Goal: Transaction & Acquisition: Purchase product/service

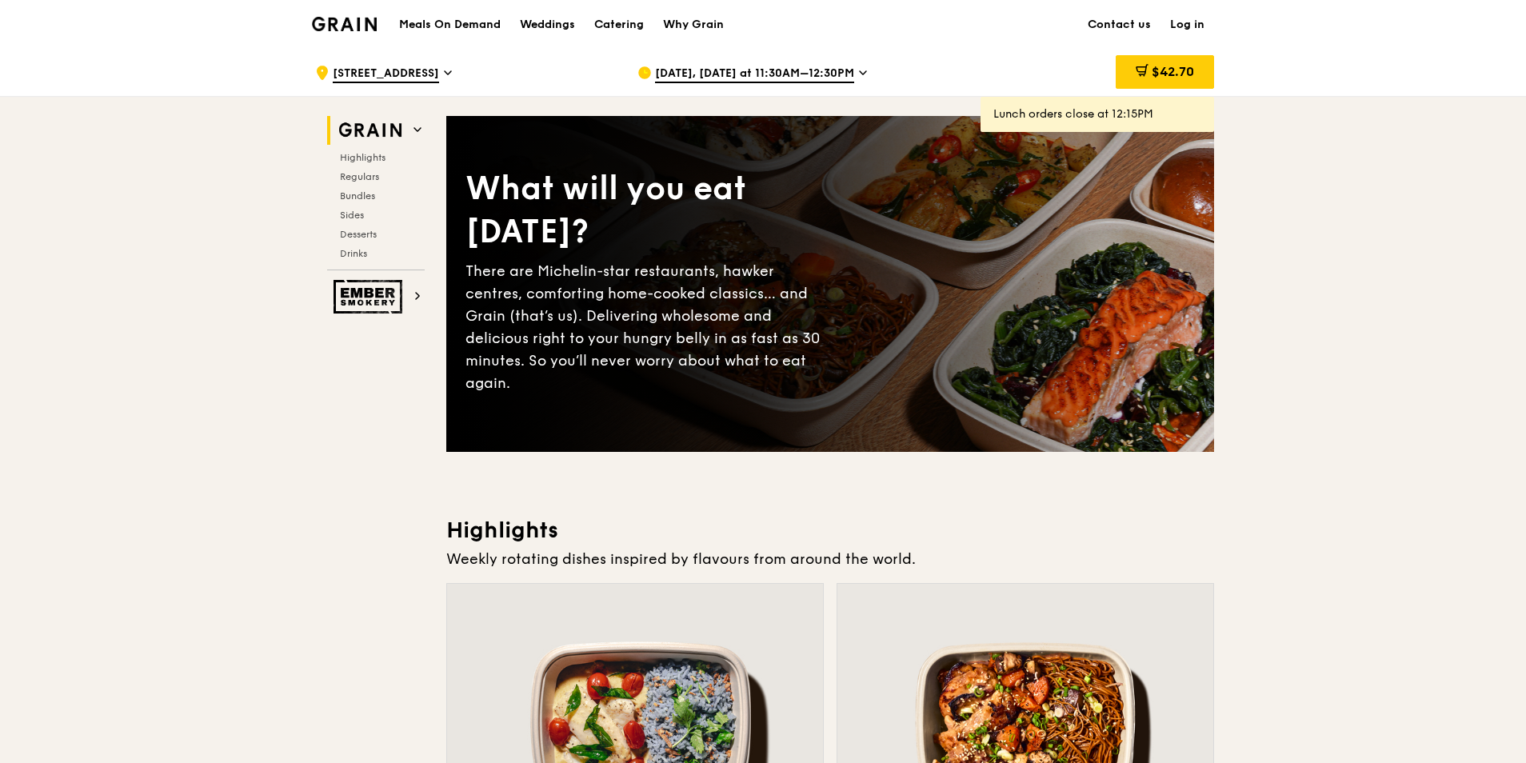
click at [341, 18] on img at bounding box center [344, 24] width 65 height 14
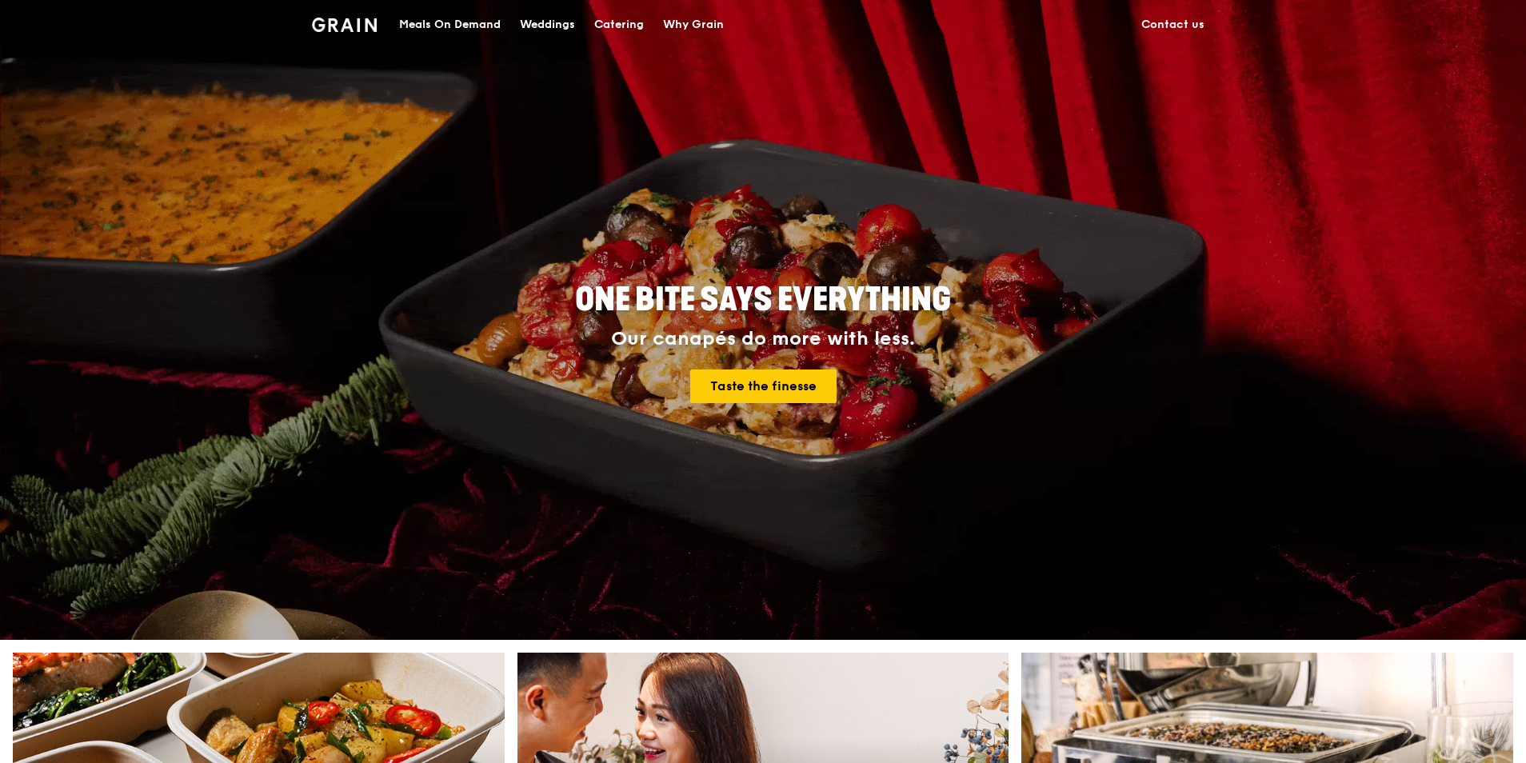
click at [610, 22] on div "Catering" at bounding box center [619, 25] width 50 height 48
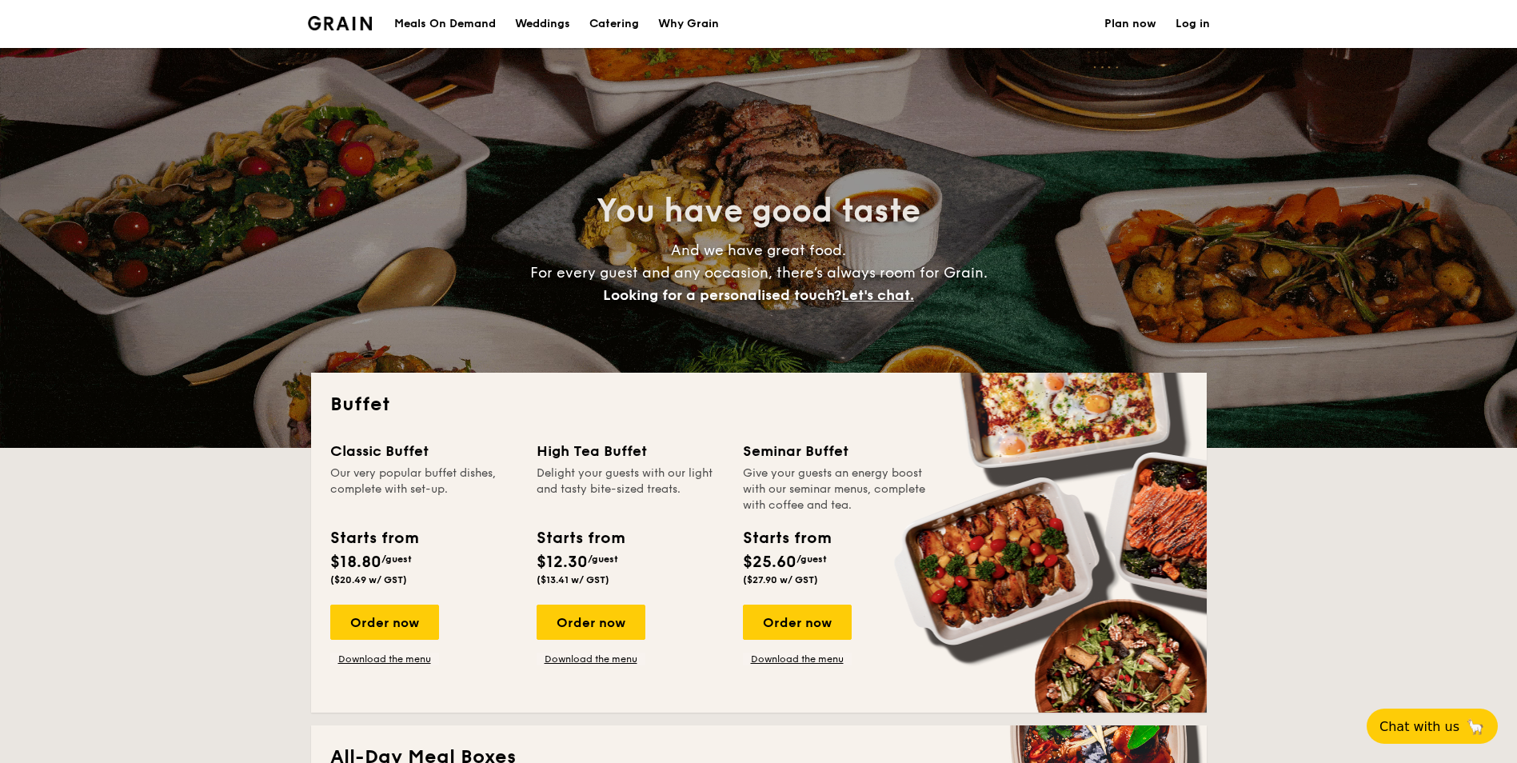
select select
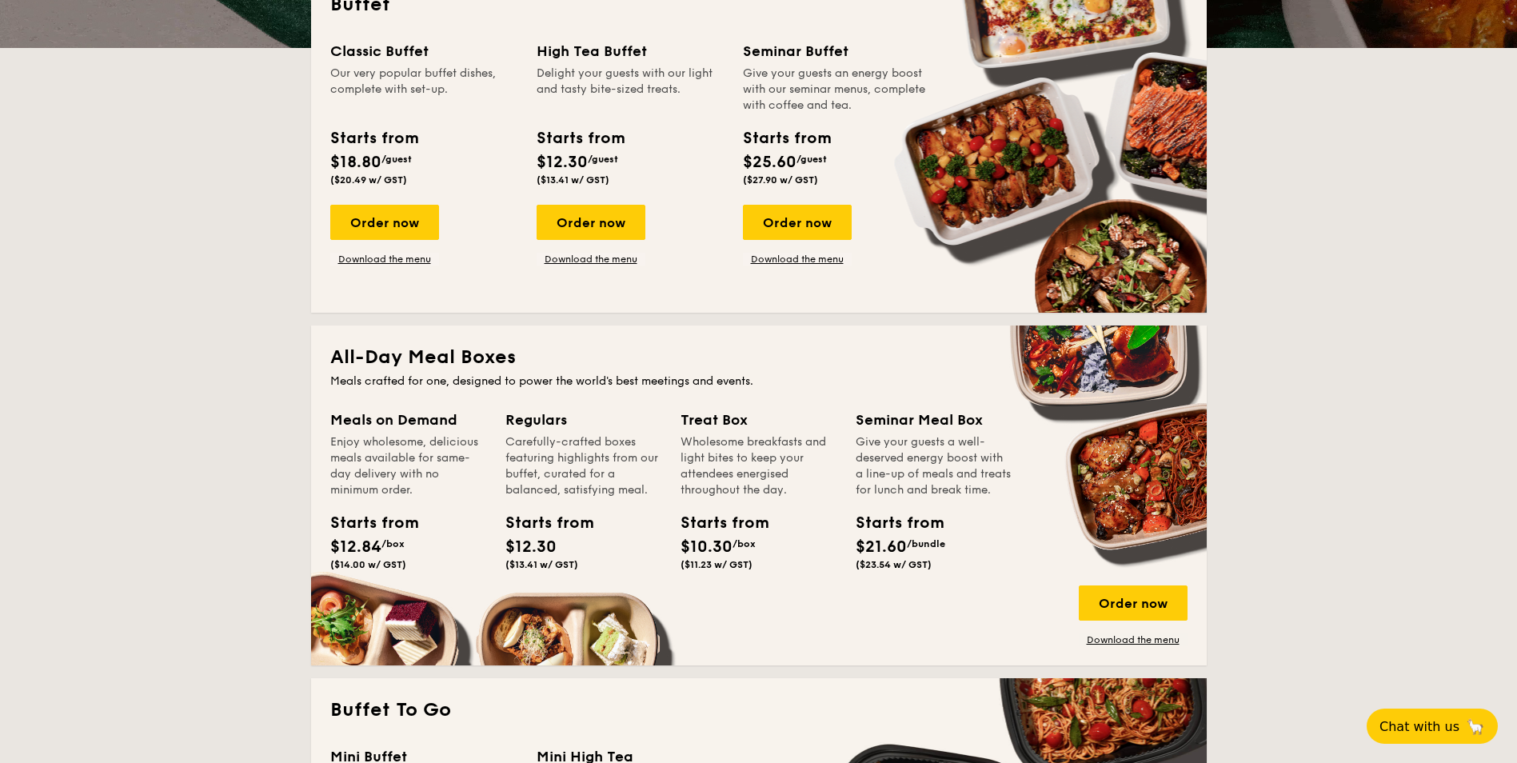
scroll to position [400, 0]
click at [386, 264] on link "Download the menu" at bounding box center [384, 259] width 109 height 13
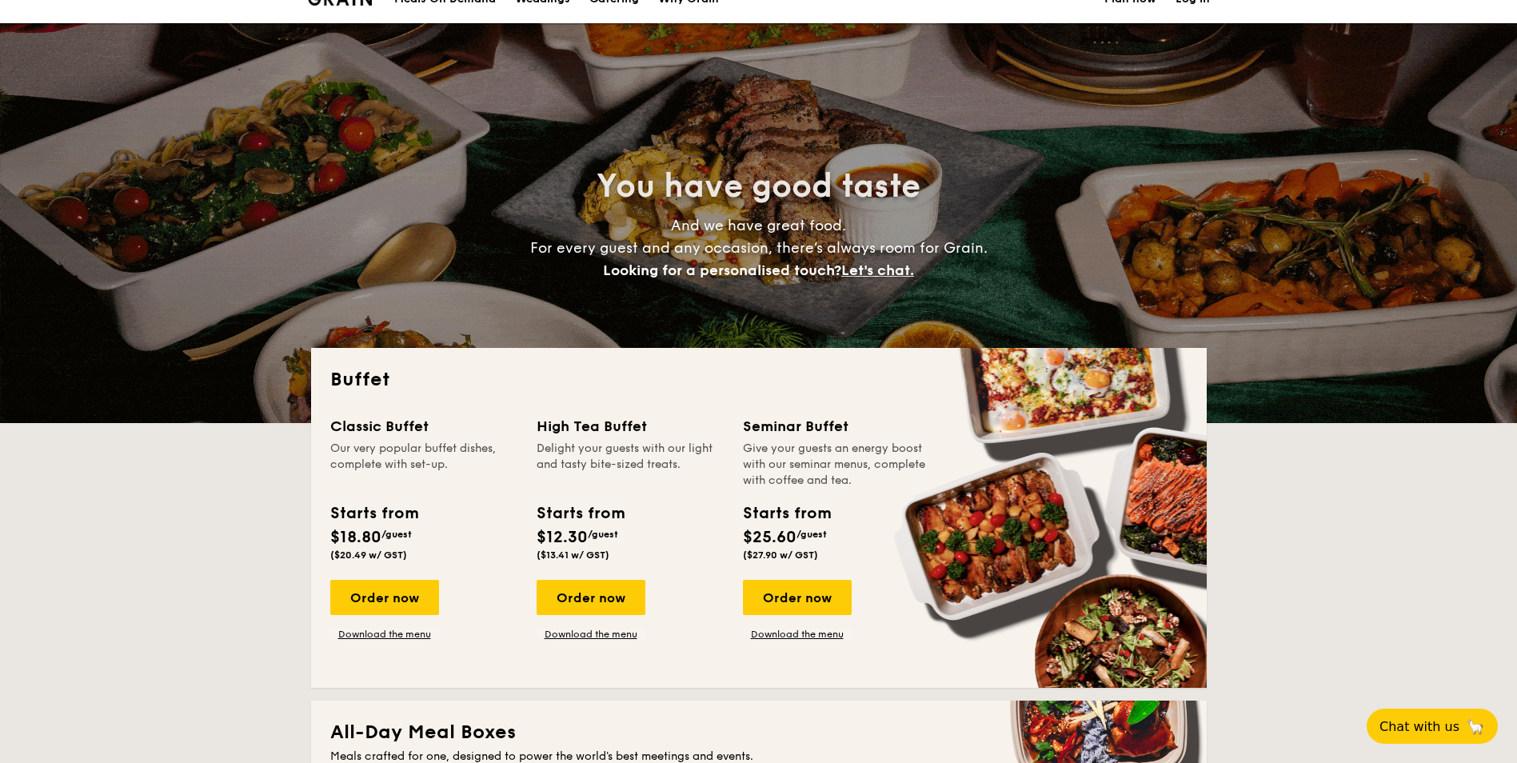
scroll to position [0, 0]
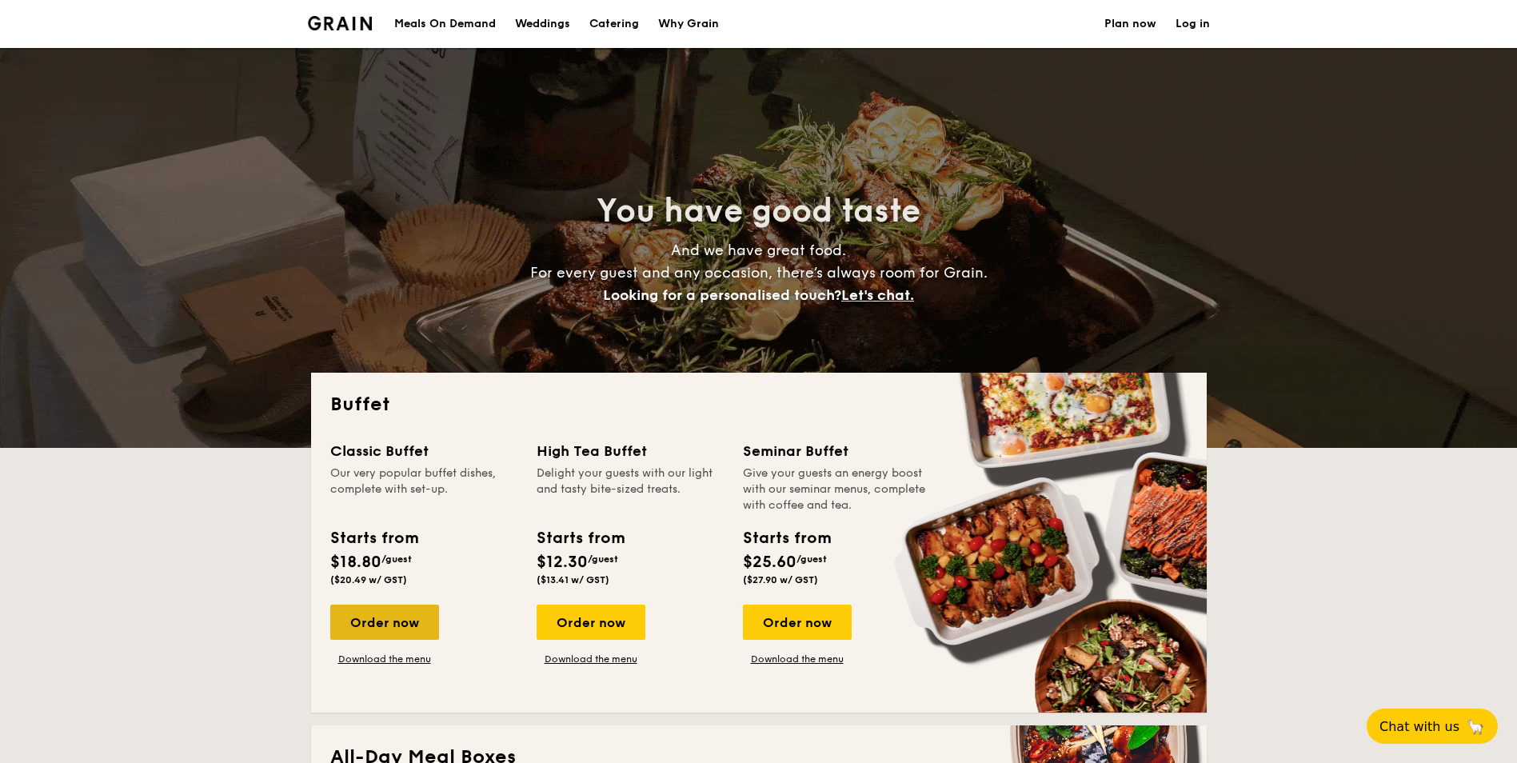
click at [365, 631] on div "Order now" at bounding box center [384, 622] width 109 height 35
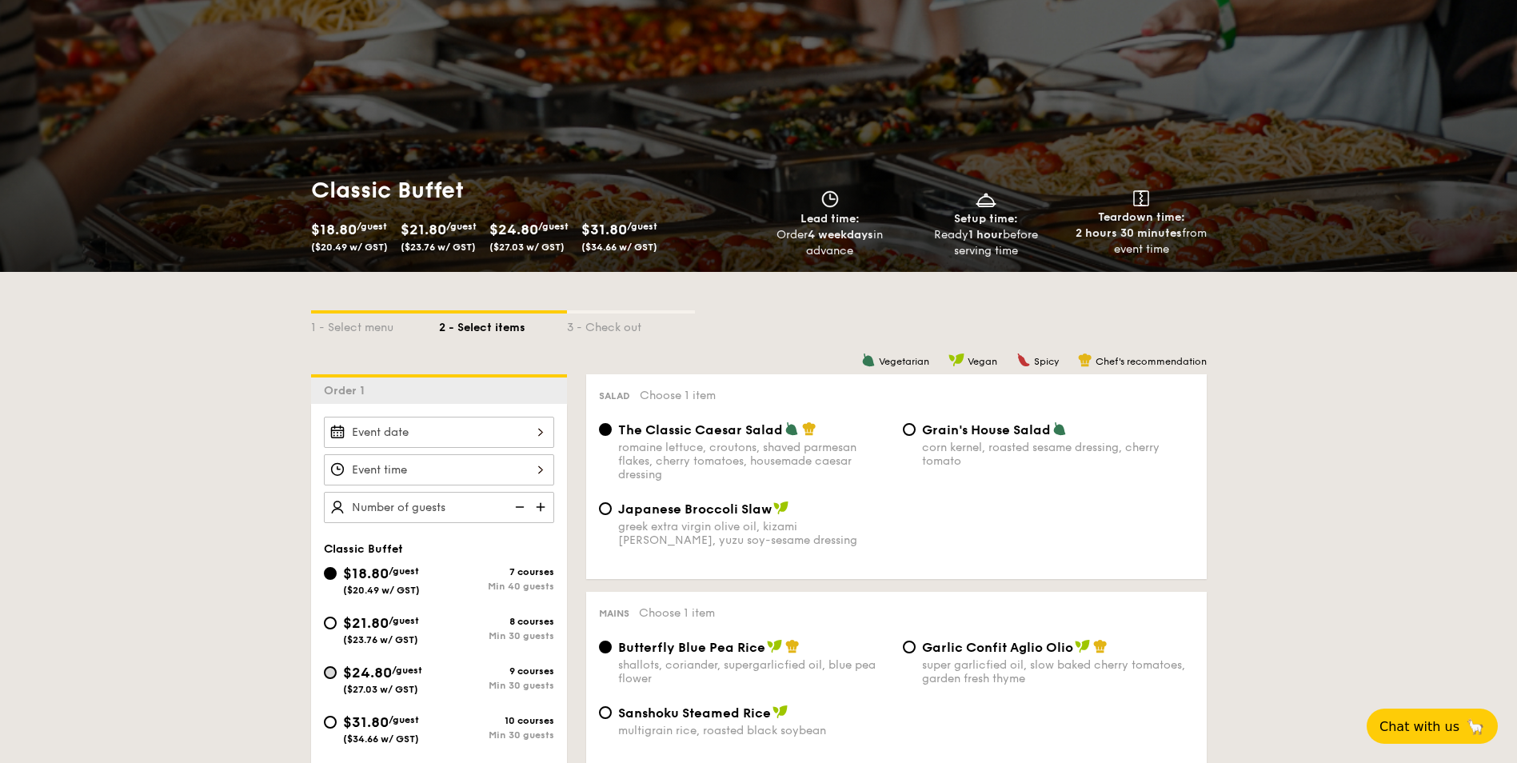
scroll to position [80, 0]
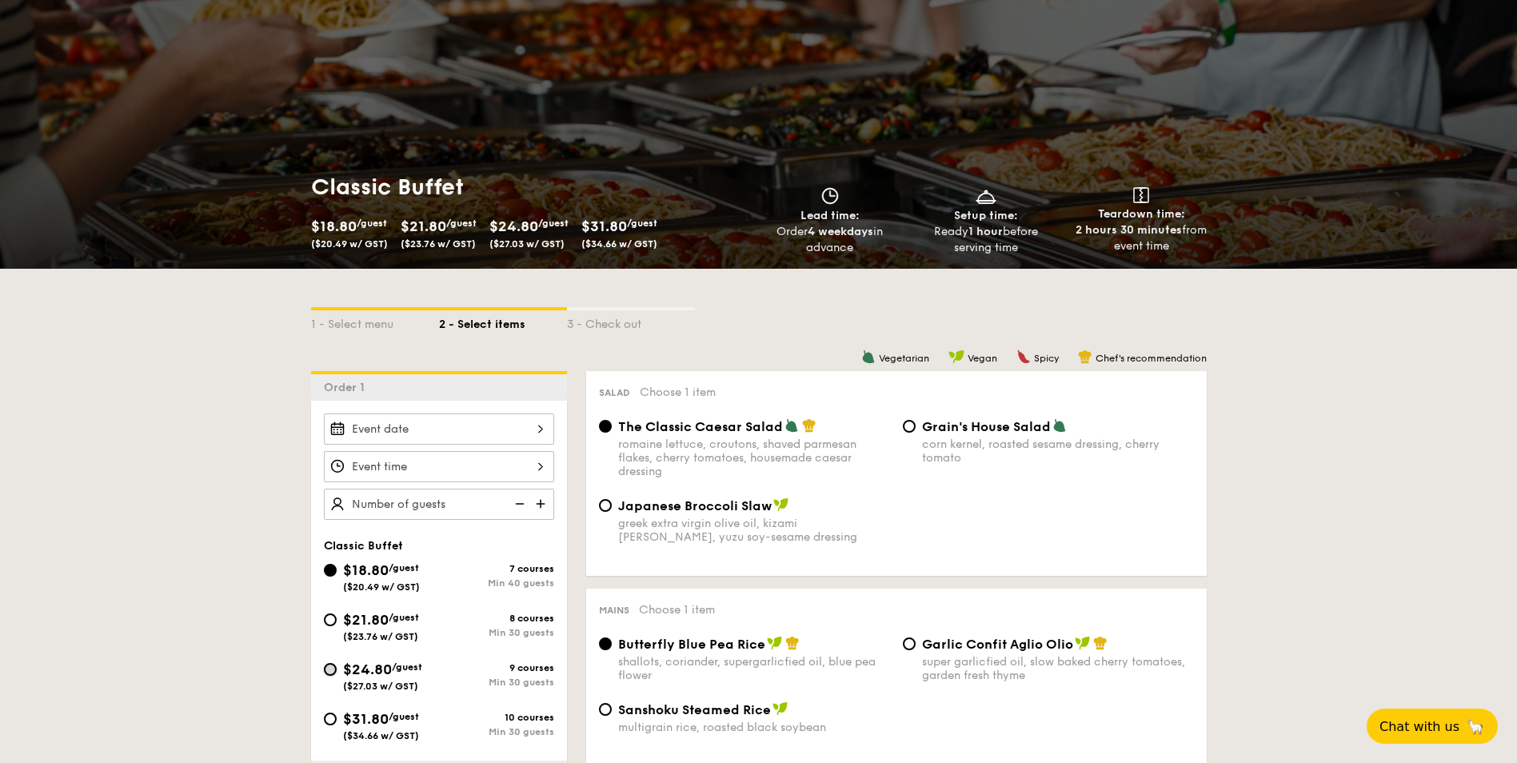
click at [333, 671] on input "$24.80 /guest ($27.03 w/ GST) 9 courses Min 30 guests" at bounding box center [330, 669] width 13 height 13
radio input "true"
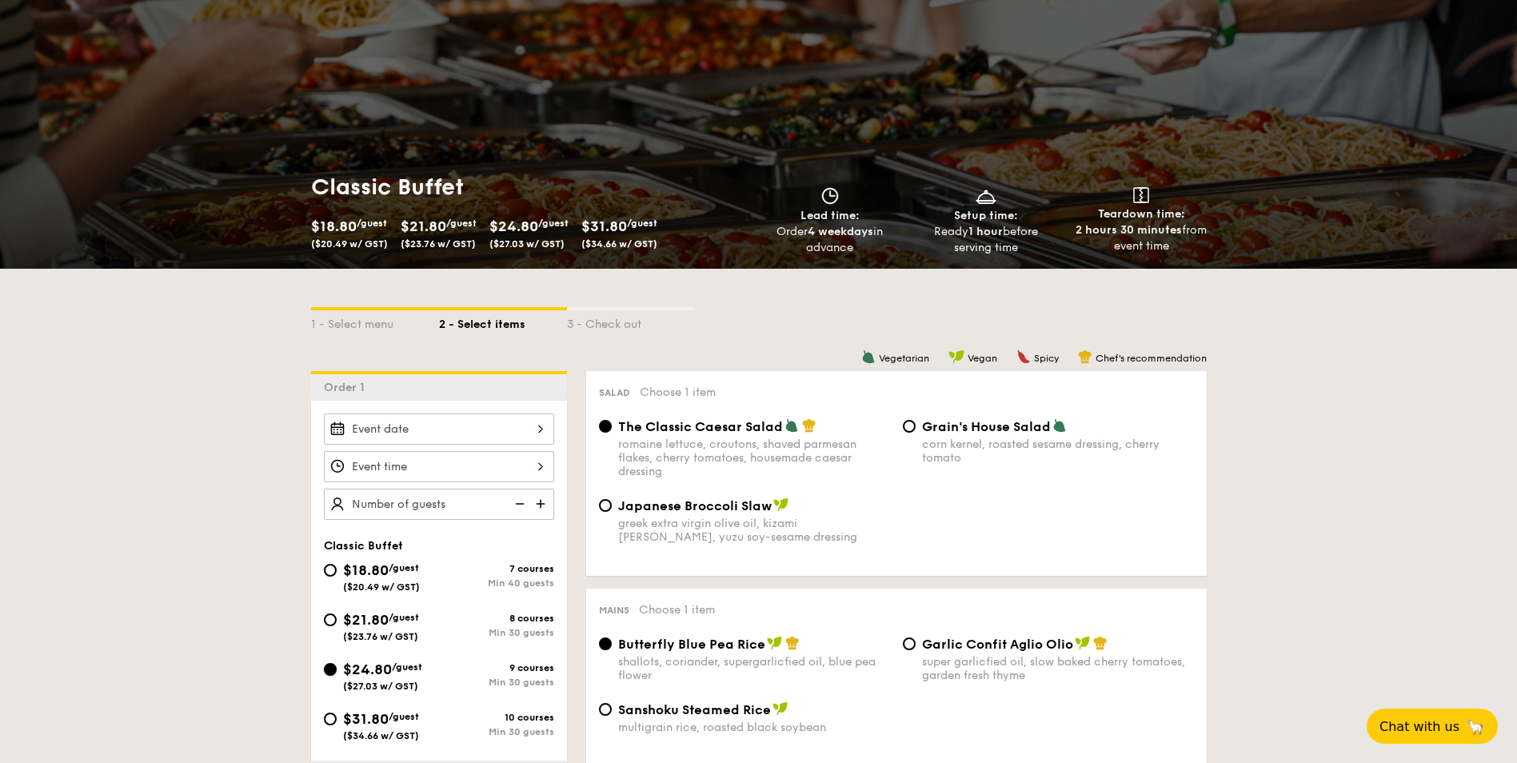
radio input "true"
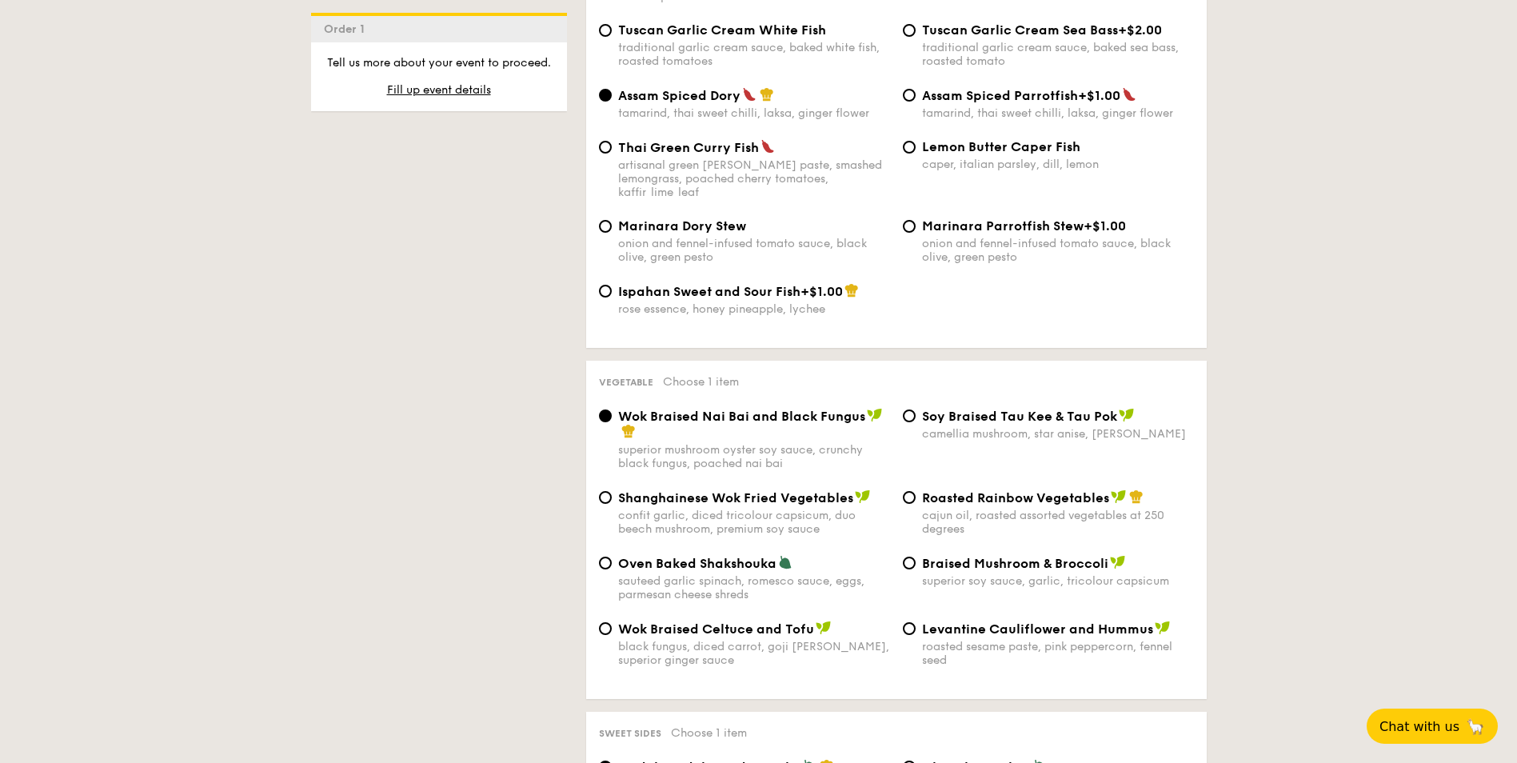
scroll to position [368, 0]
